Goal: Information Seeking & Learning: Learn about a topic

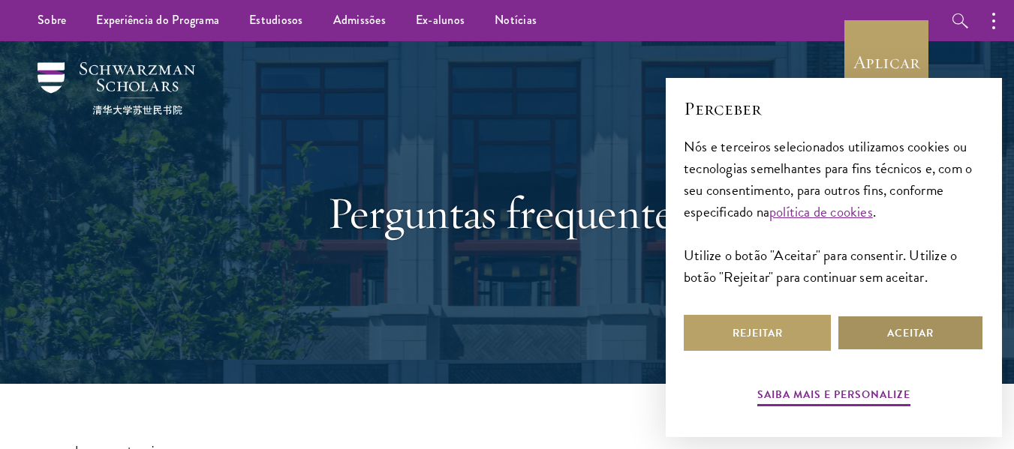
click at [914, 329] on font "Aceitar" at bounding box center [910, 334] width 47 height 16
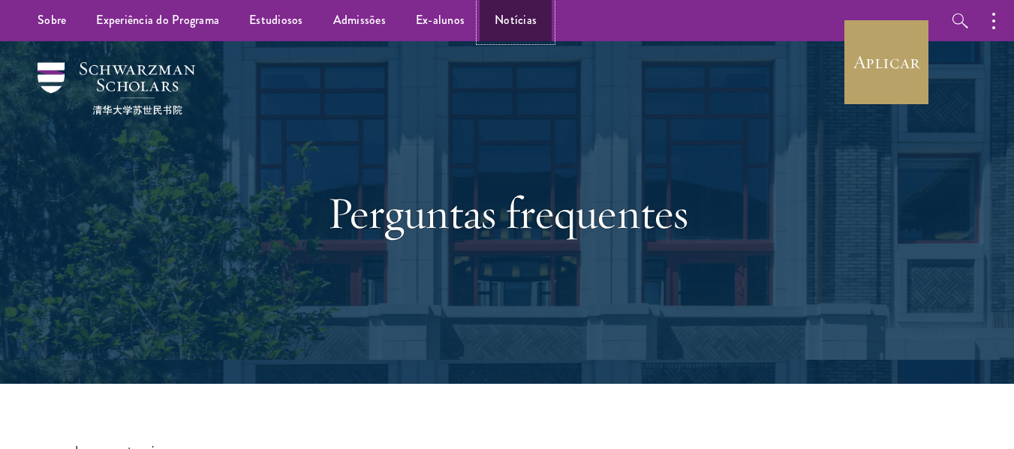
click at [513, 20] on font "Notícias" at bounding box center [515, 19] width 42 height 17
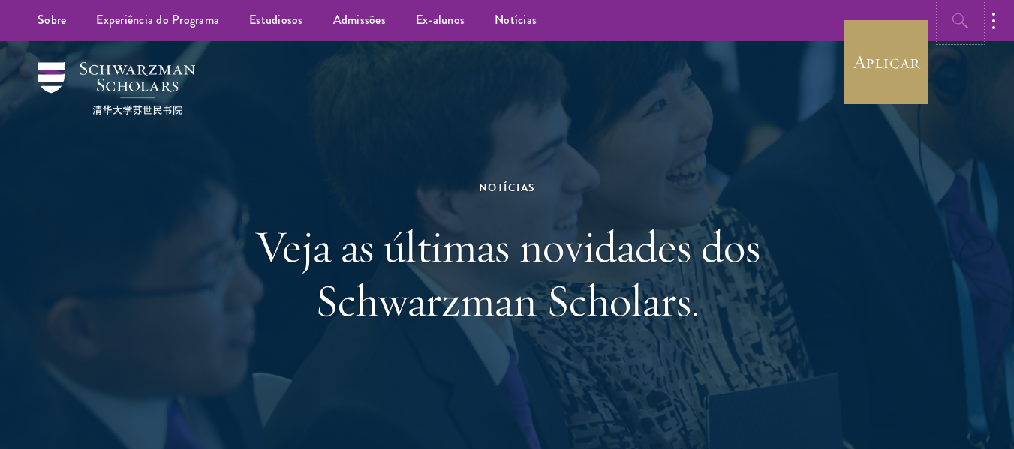
click at [959, 14] on icon "button" at bounding box center [960, 21] width 18 height 18
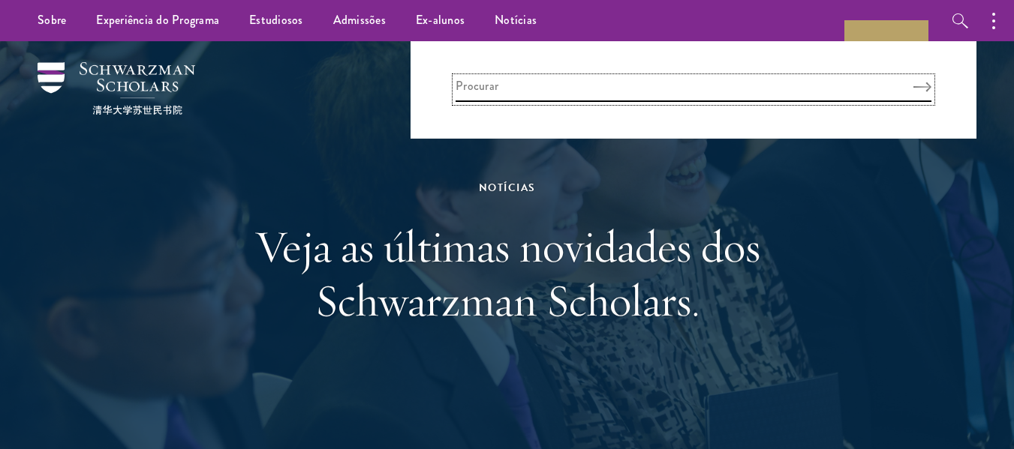
click at [592, 92] on input "search" at bounding box center [693, 89] width 476 height 25
type input "bolsa mestrado"
click at [913, 82] on button "Procurar" at bounding box center [922, 87] width 18 height 11
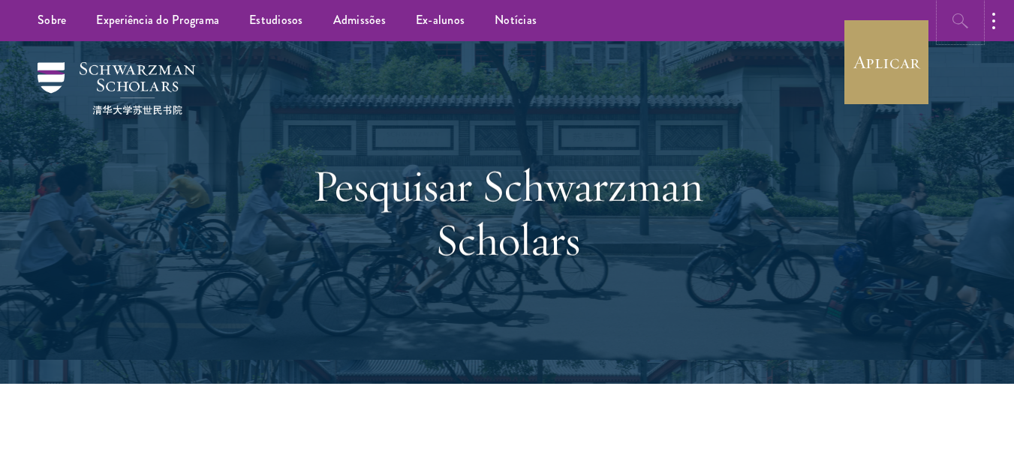
click at [951, 25] on icon "button" at bounding box center [960, 21] width 18 height 18
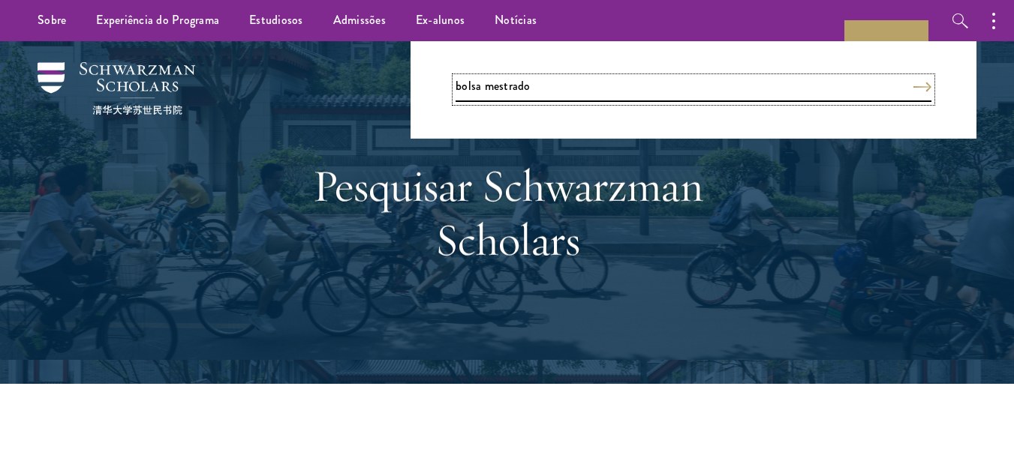
click at [539, 84] on input "bolsa mestrado" at bounding box center [693, 89] width 476 height 25
type input "bolsa mestrado inges"
click at [913, 82] on button "Procurar" at bounding box center [922, 87] width 18 height 11
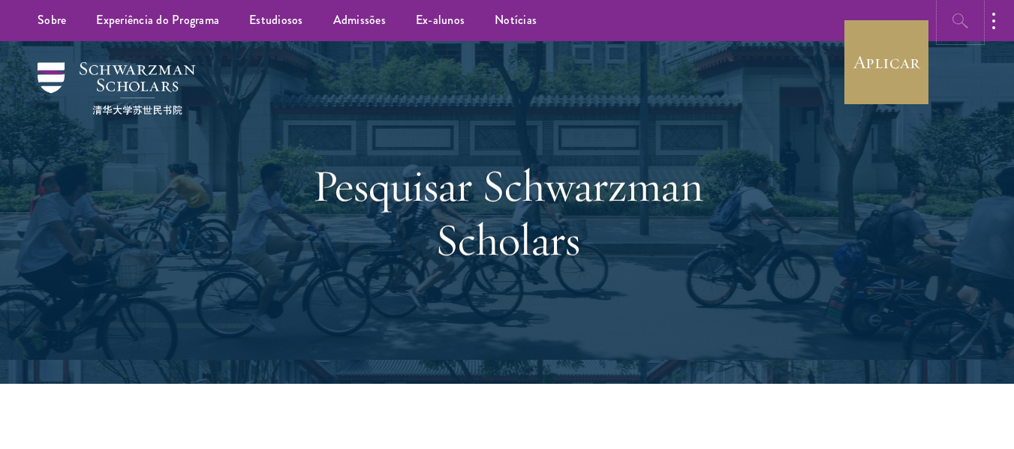
click at [955, 15] on icon "button" at bounding box center [960, 21] width 18 height 18
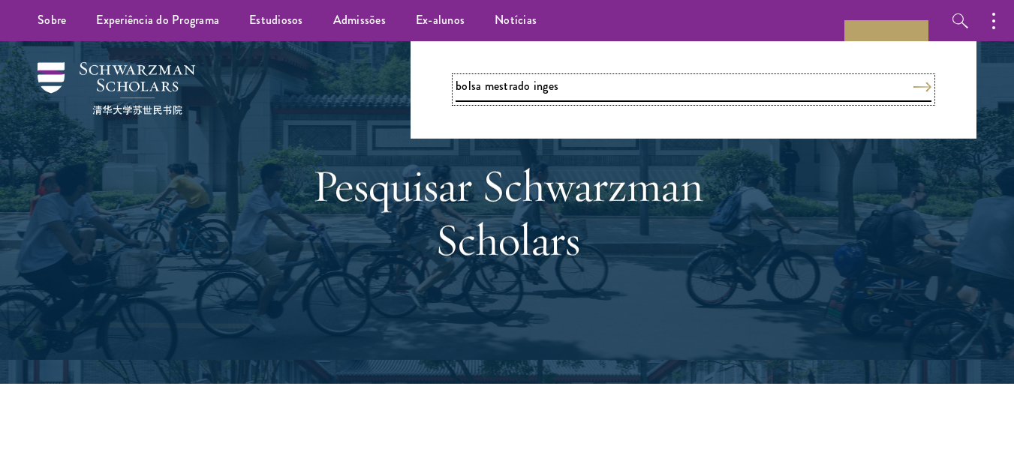
click at [545, 87] on input "bolsa mestrado inges" at bounding box center [693, 89] width 476 height 25
type input "bolsa mestrado ingles"
click at [913, 82] on button "Procurar" at bounding box center [922, 87] width 18 height 11
